Goal: Task Accomplishment & Management: Use online tool/utility

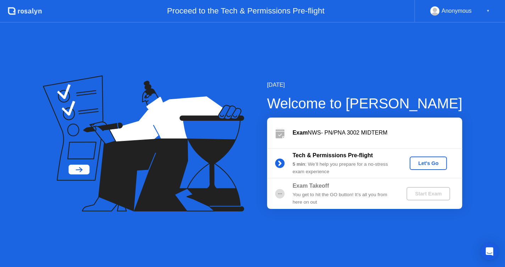
click at [436, 168] on button "Let's Go" at bounding box center [428, 163] width 37 height 13
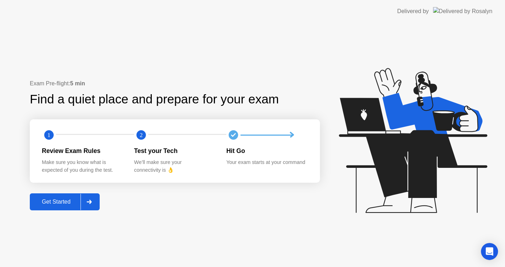
click at [61, 202] on div "Get Started" at bounding box center [56, 202] width 49 height 6
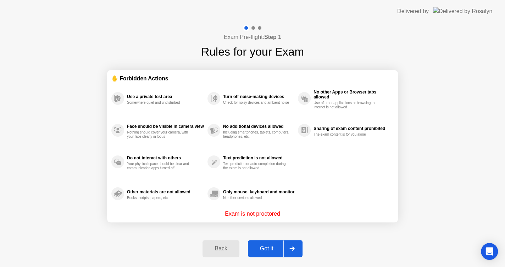
click at [272, 246] on div "Got it" at bounding box center [266, 249] width 33 height 6
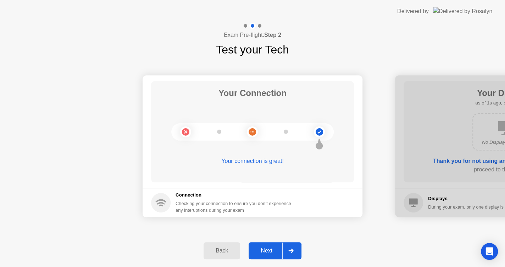
click at [262, 254] on div "Next" at bounding box center [267, 251] width 32 height 6
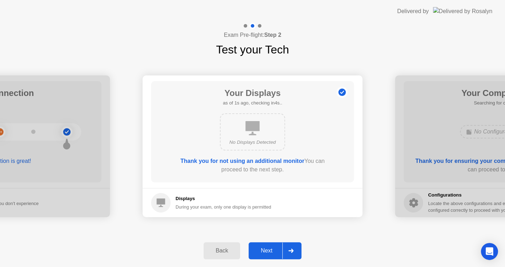
click at [274, 257] on button "Next" at bounding box center [275, 251] width 53 height 17
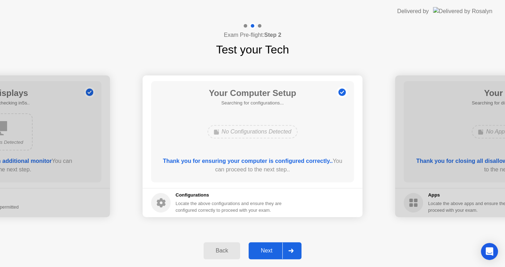
click at [287, 254] on div at bounding box center [290, 251] width 17 height 16
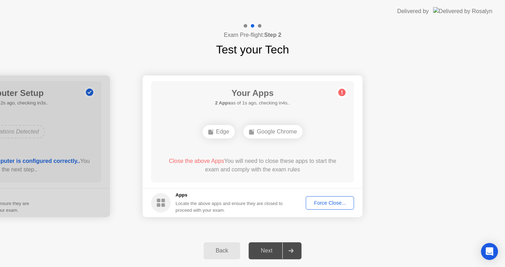
click at [329, 203] on div "Force Close..." at bounding box center [329, 203] width 43 height 6
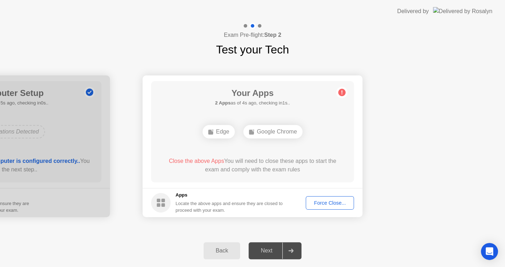
click at [334, 204] on div "Force Close..." at bounding box center [329, 203] width 43 height 6
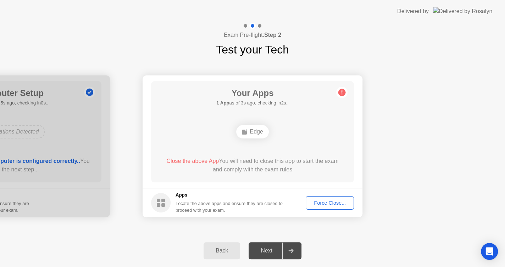
click at [321, 205] on div "Force Close..." at bounding box center [329, 203] width 43 height 6
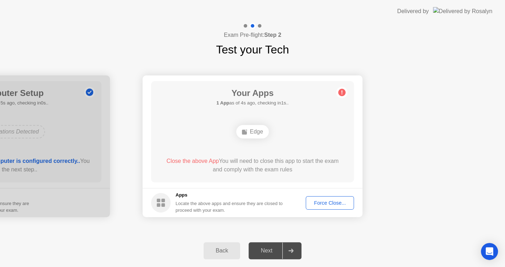
click at [325, 207] on button "Force Close..." at bounding box center [330, 202] width 48 height 13
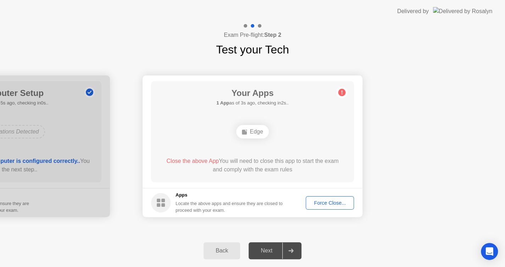
click at [344, 201] on div "Force Close..." at bounding box center [329, 203] width 43 height 6
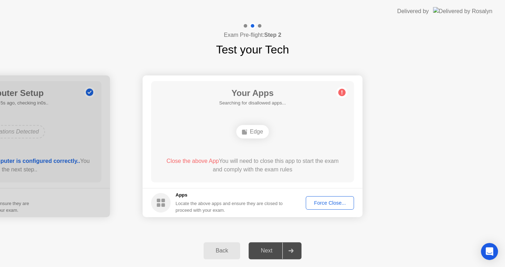
click at [323, 201] on div "Force Close..." at bounding box center [329, 203] width 43 height 6
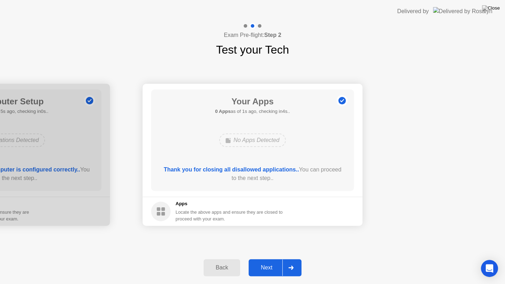
click at [263, 267] on div "Next" at bounding box center [267, 267] width 32 height 6
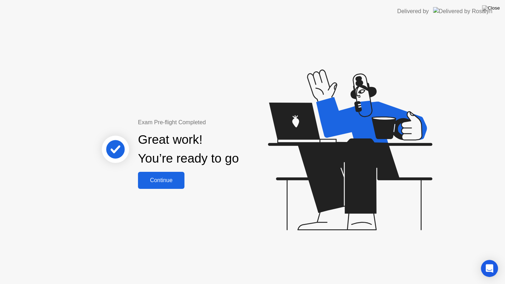
click at [167, 182] on div "Continue" at bounding box center [161, 180] width 42 height 6
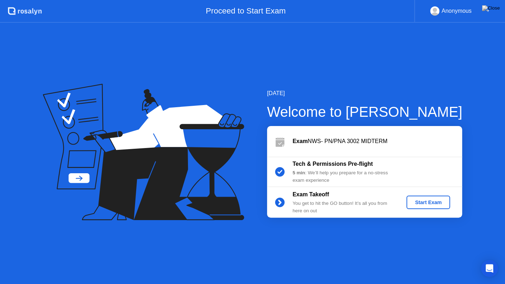
click at [416, 204] on div "Start Exam" at bounding box center [428, 202] width 38 height 6
